Goal: Check status: Check status

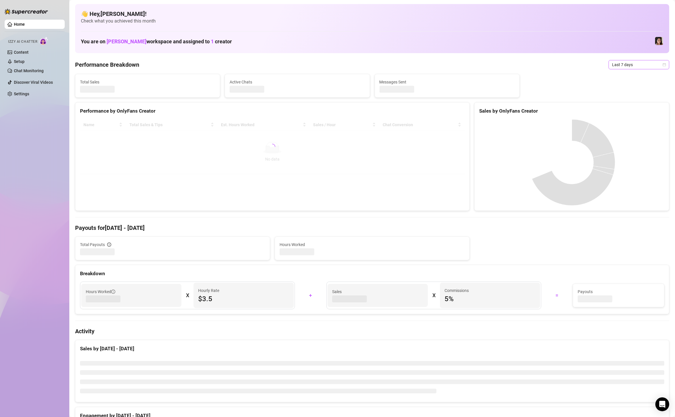
click at [619, 65] on span "Last 7 days" at bounding box center [639, 64] width 54 height 9
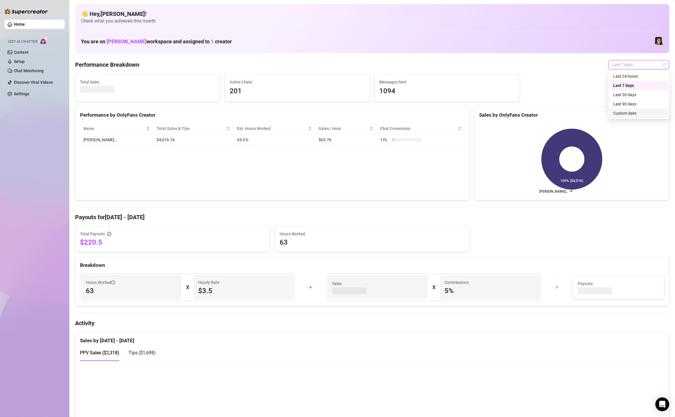
click at [626, 115] on div "Custom date" at bounding box center [638, 113] width 51 height 6
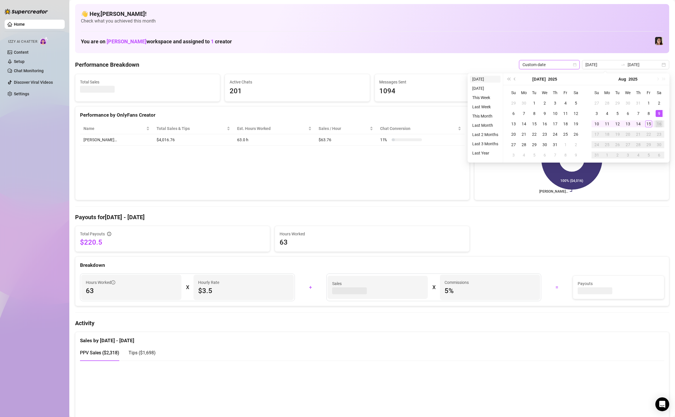
type input "[DATE]"
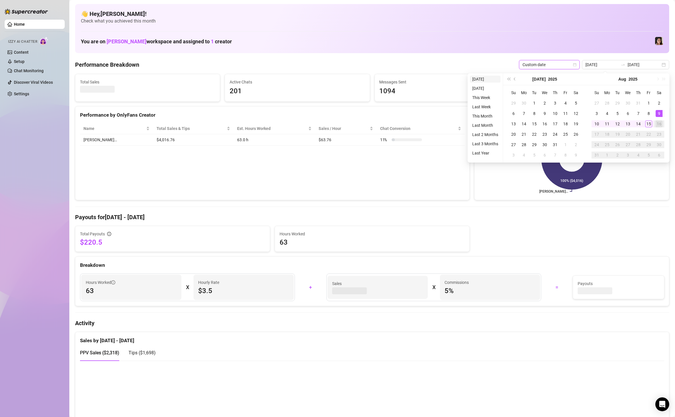
type input "[DATE]"
click at [477, 80] on li "[DATE]" at bounding box center [485, 79] width 31 height 7
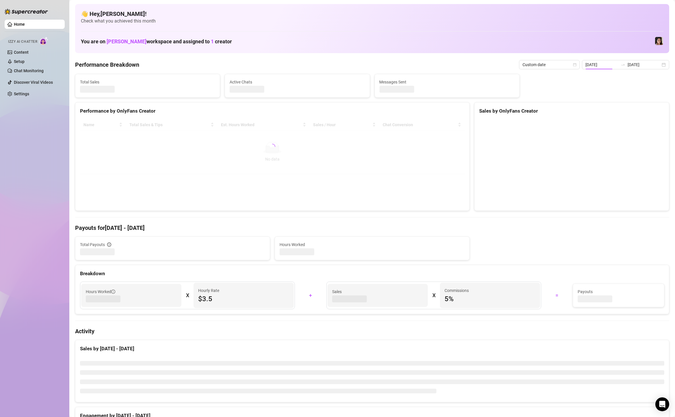
type input "[DATE]"
